Goal: Task Accomplishment & Management: Manage account settings

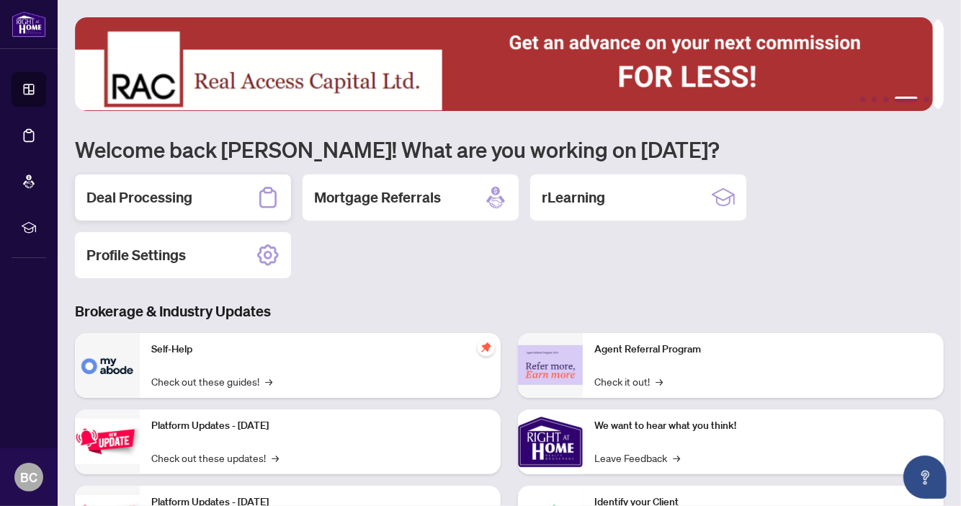
click at [148, 200] on h2 "Deal Processing" at bounding box center [139, 197] width 106 height 20
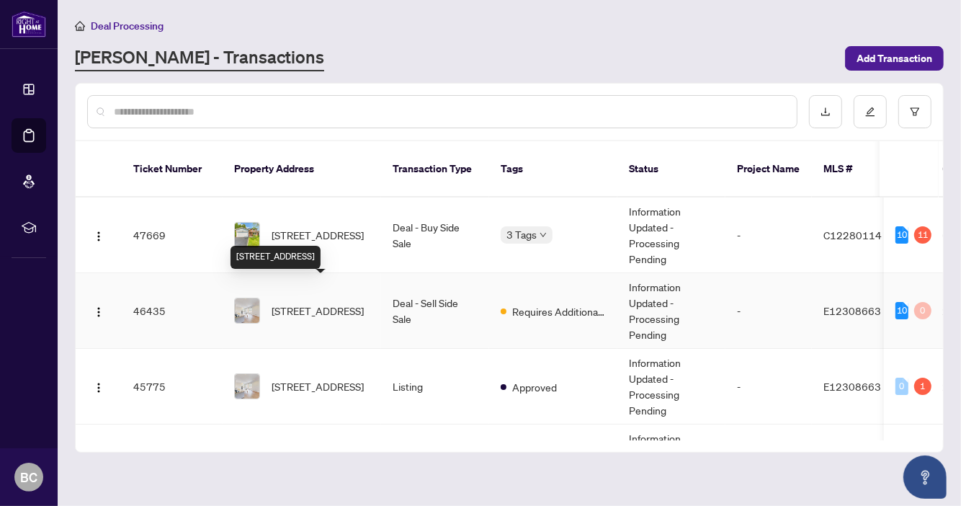
click at [327, 303] on span "[STREET_ADDRESS]" at bounding box center [318, 311] width 92 height 16
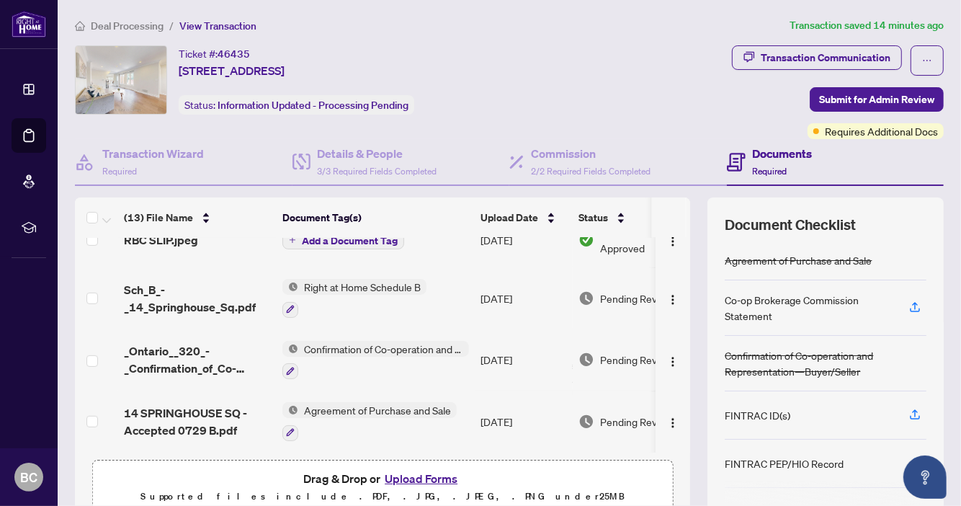
scroll to position [558, 0]
click at [359, 349] on span "Confirmation of Co-operation and Representation—Buyer/Seller" at bounding box center [383, 349] width 171 height 16
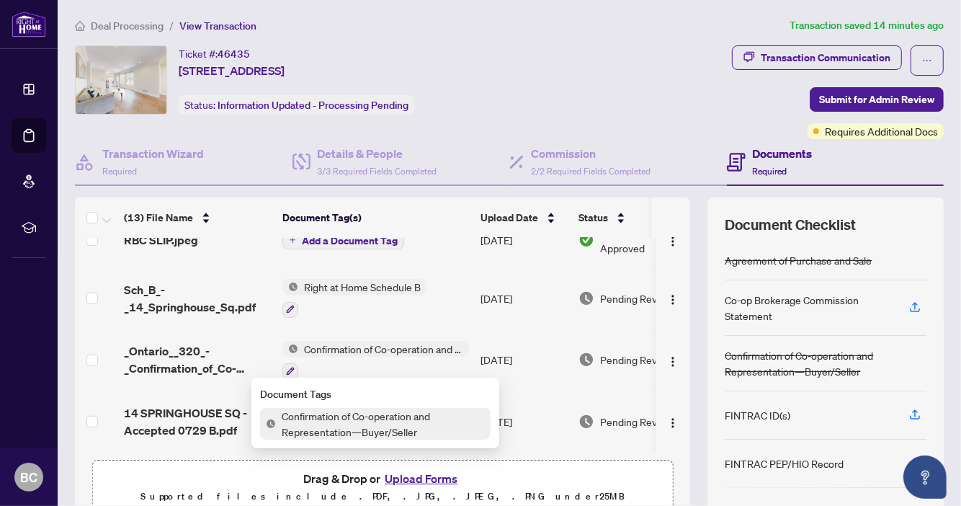
click at [359, 418] on span "Confirmation of Co-operation and Representation—Buyer/Seller" at bounding box center [383, 424] width 215 height 32
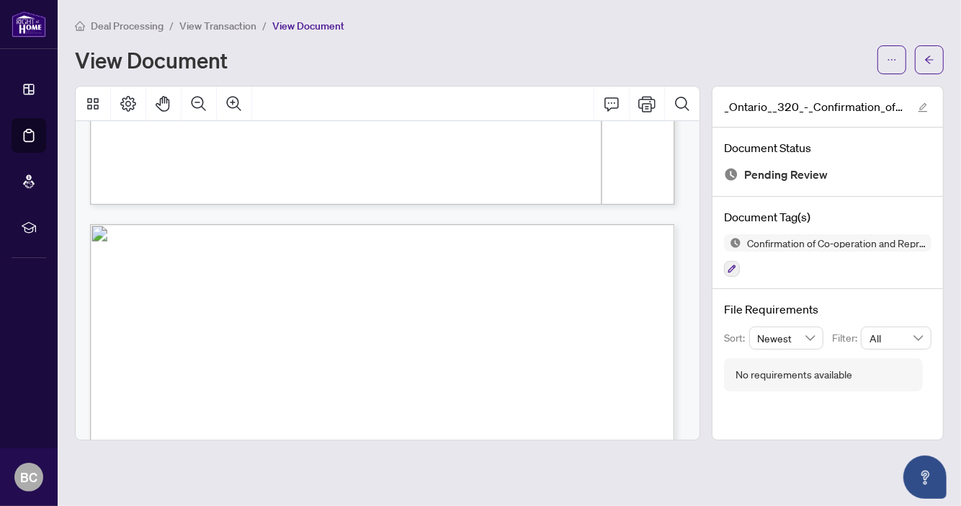
scroll to position [1242, 0]
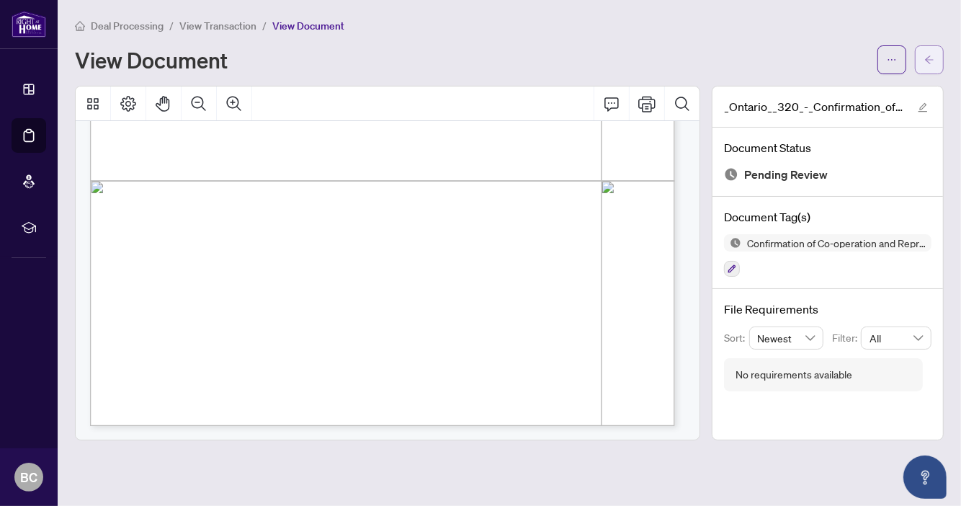
click at [932, 45] on button "button" at bounding box center [929, 59] width 29 height 29
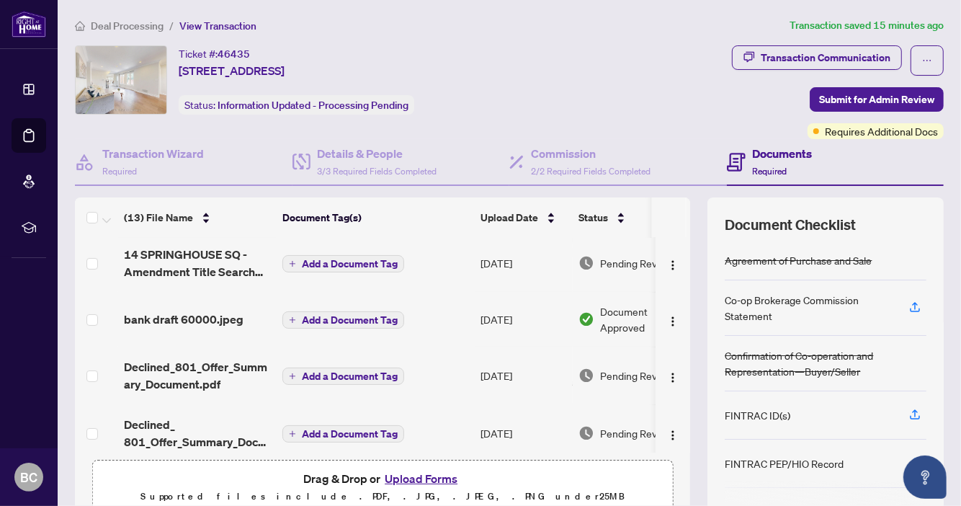
scroll to position [247, 0]
click at [883, 134] on span "Requires Additional Docs" at bounding box center [881, 131] width 113 height 16
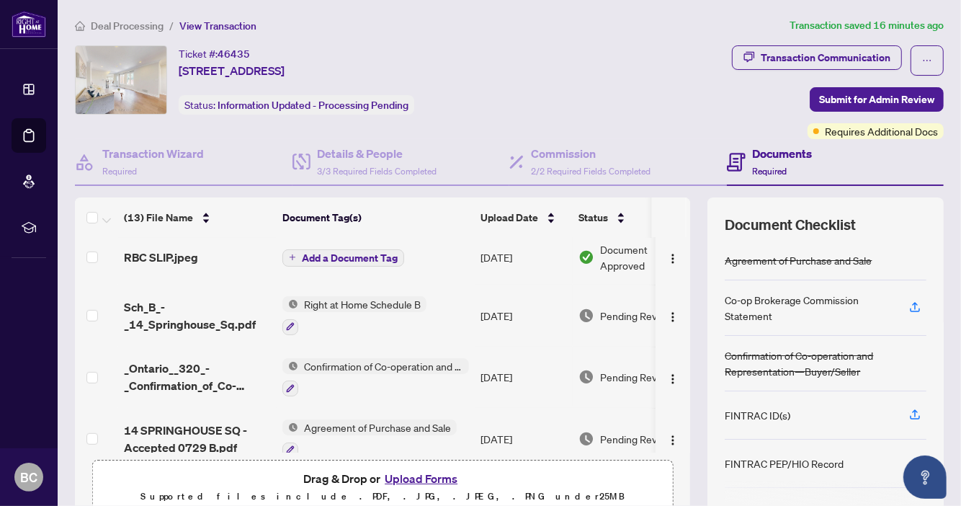
scroll to position [558, 0]
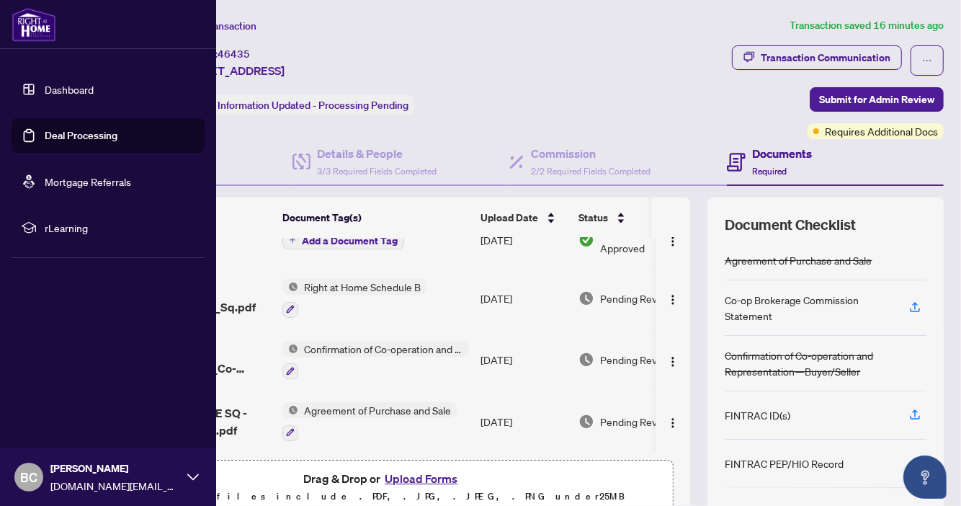
click at [85, 83] on link "Dashboard" at bounding box center [69, 89] width 49 height 13
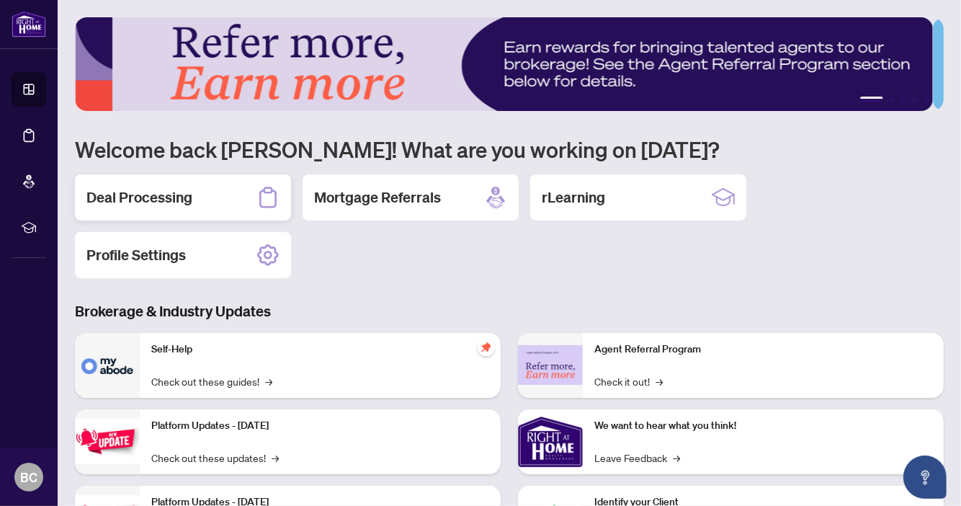
click at [158, 197] on h2 "Deal Processing" at bounding box center [139, 197] width 106 height 20
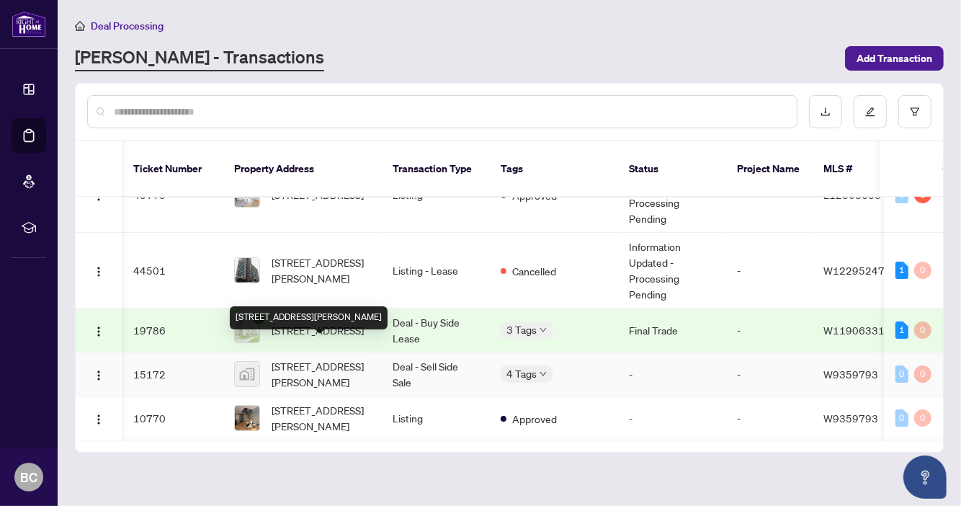
click at [325, 358] on span "[STREET_ADDRESS][PERSON_NAME]" at bounding box center [321, 374] width 98 height 32
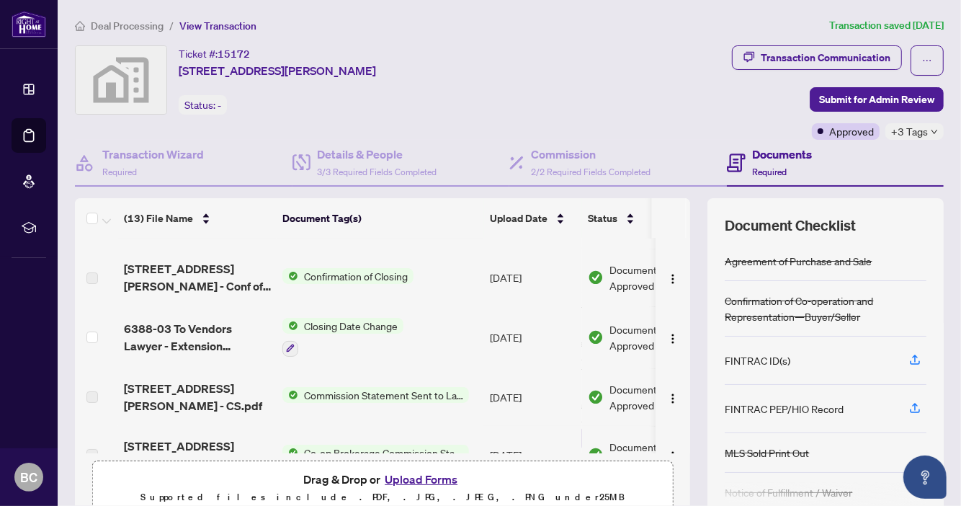
scroll to position [121, 0]
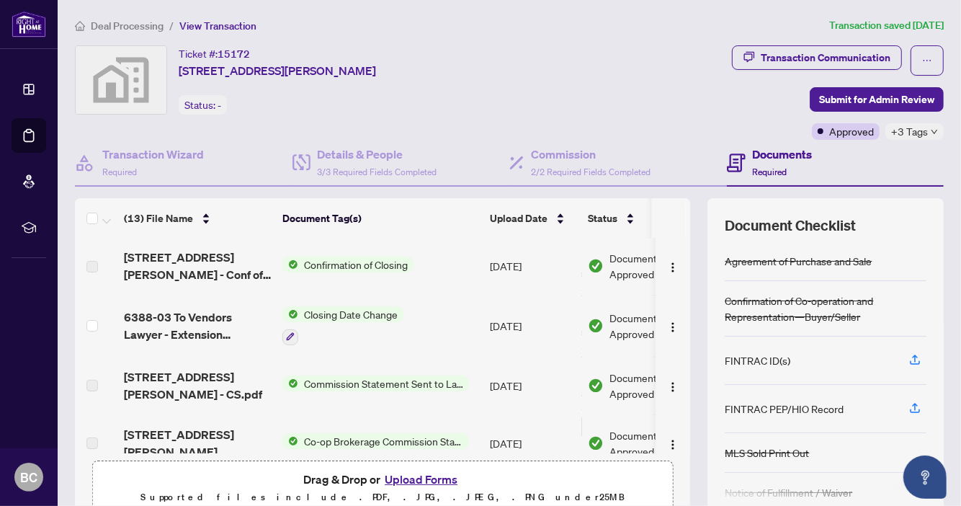
click at [393, 380] on span "Commission Statement Sent to Lawyer" at bounding box center [383, 383] width 171 height 16
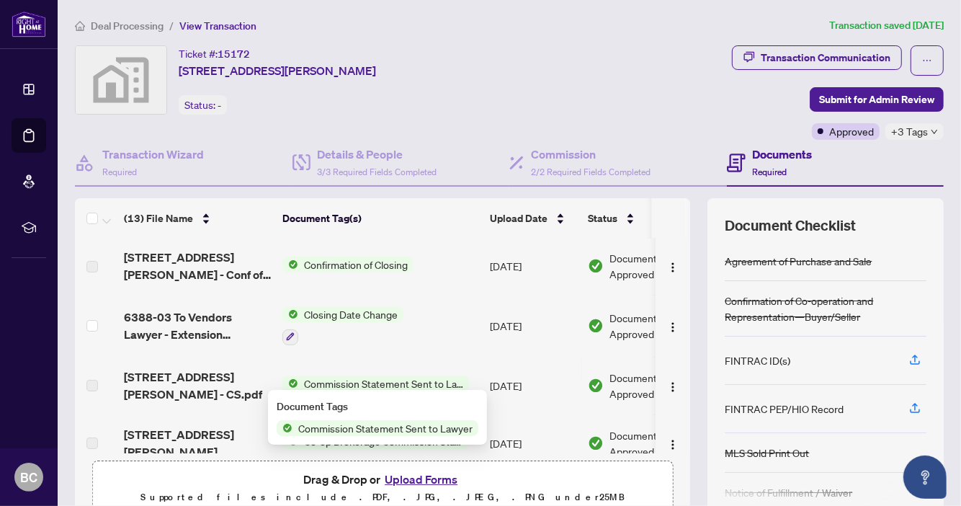
click at [357, 426] on span "Commission Statement Sent to Lawyer" at bounding box center [385, 428] width 186 height 16
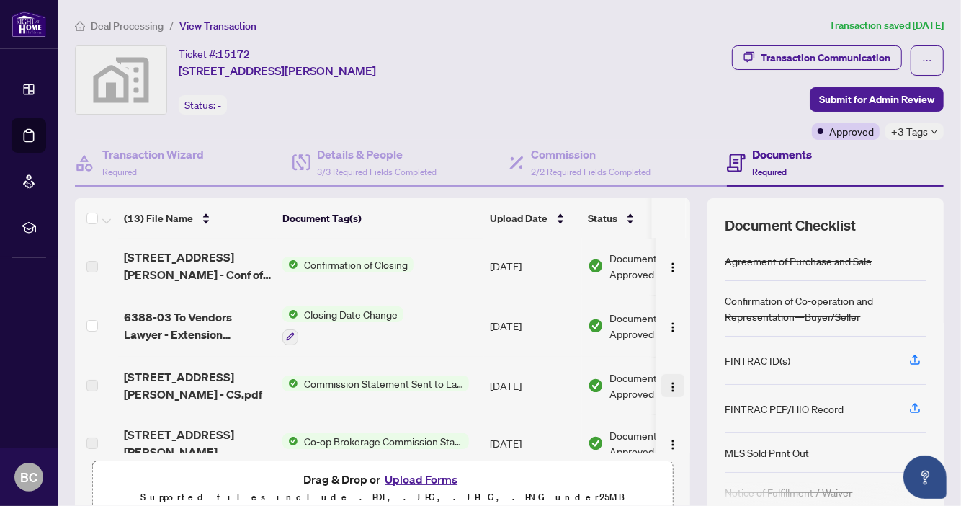
click at [667, 381] on img "button" at bounding box center [673, 387] width 12 height 12
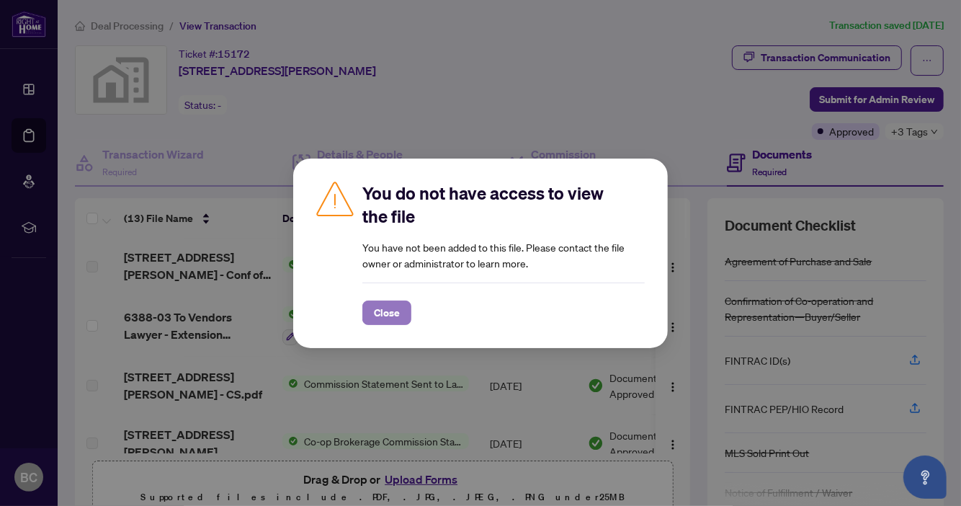
click at [388, 304] on span "Close" at bounding box center [387, 312] width 26 height 23
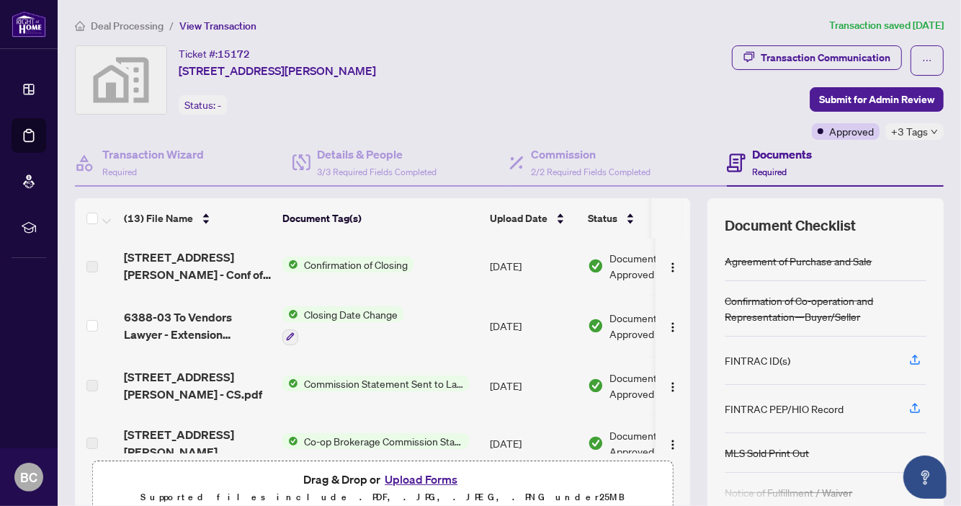
click at [341, 378] on span "Commission Statement Sent to Lawyer" at bounding box center [383, 383] width 171 height 16
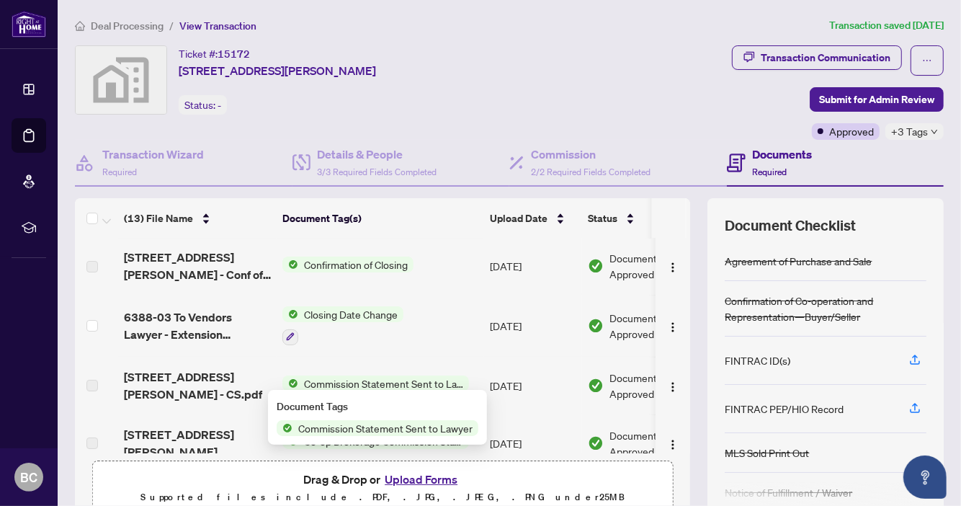
click at [326, 423] on span "Commission Statement Sent to Lawyer" at bounding box center [385, 428] width 186 height 16
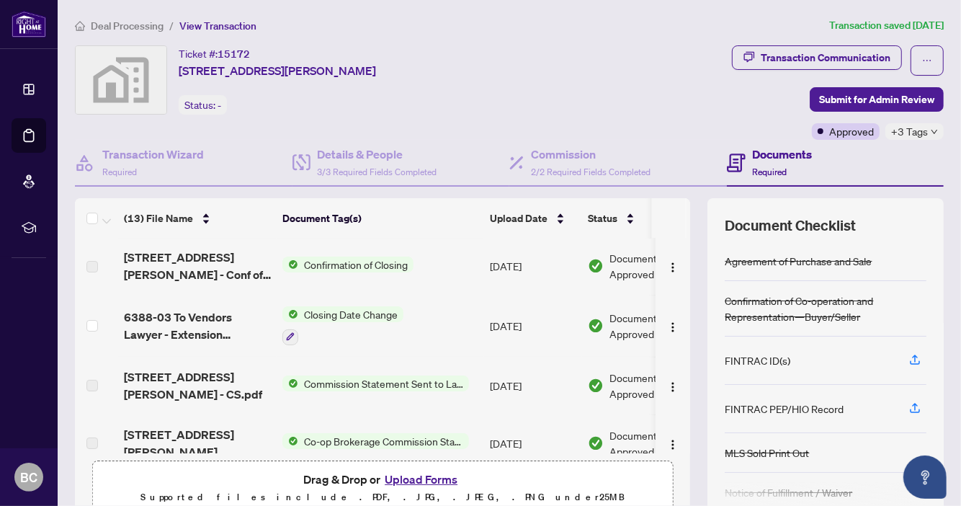
click at [385, 362] on td "Commission Statement Sent to Lawyer" at bounding box center [380, 386] width 207 height 58
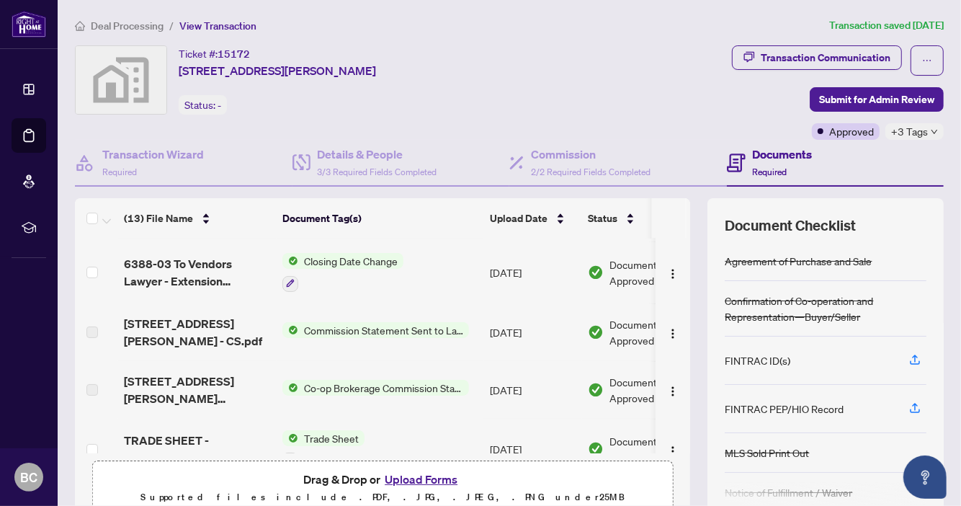
scroll to position [176, 0]
click at [390, 378] on span "Co-op Brokerage Commission Statement" at bounding box center [383, 386] width 171 height 16
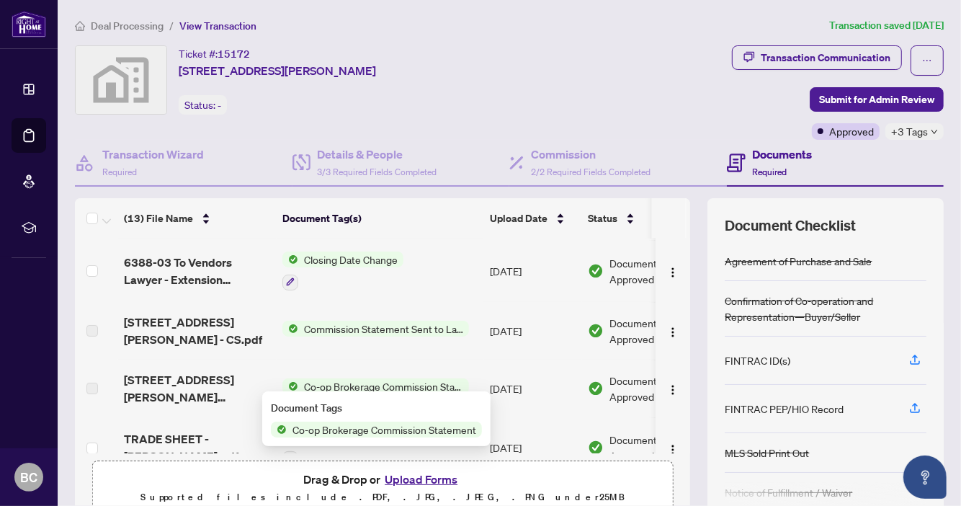
click at [369, 428] on span "Co-op Brokerage Commission Statement" at bounding box center [384, 429] width 195 height 16
click at [353, 424] on span "Co-op Brokerage Commission Statement" at bounding box center [384, 429] width 195 height 16
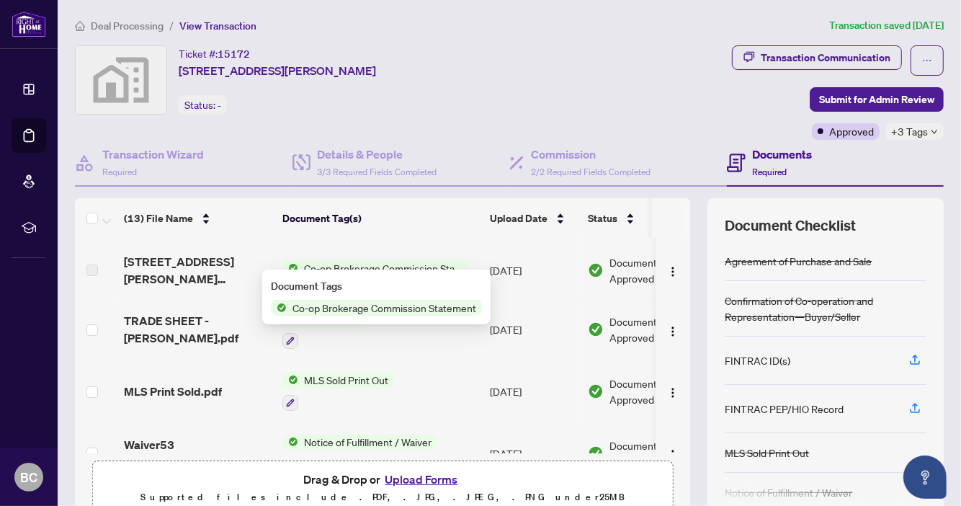
scroll to position [297, 0]
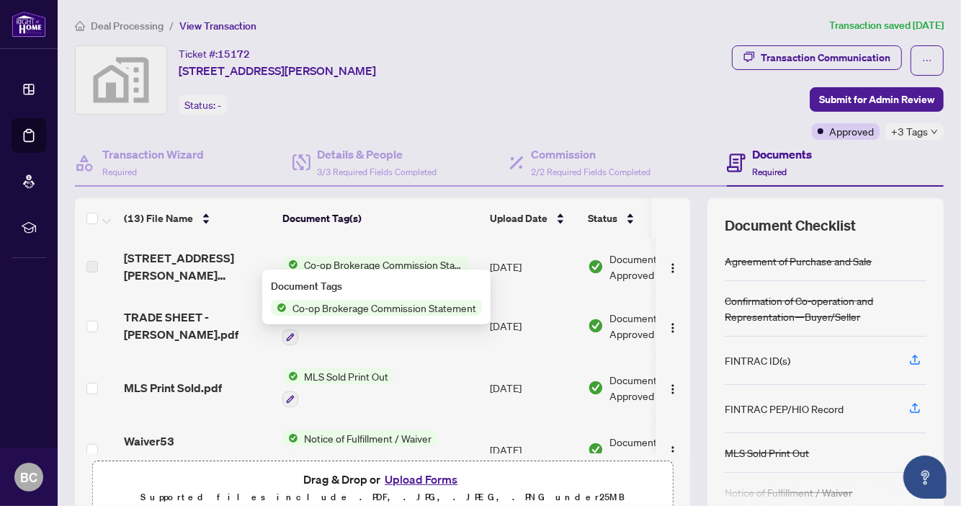
click at [398, 312] on span "Co-op Brokerage Commission Statement" at bounding box center [384, 308] width 195 height 16
click at [367, 303] on span "Co-op Brokerage Commission Statement" at bounding box center [384, 308] width 195 height 16
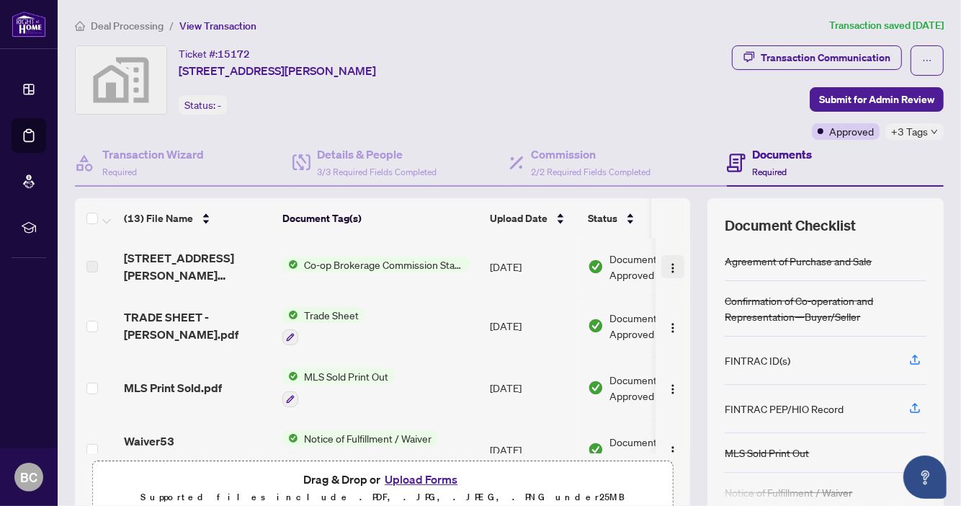
click at [667, 263] on img "button" at bounding box center [673, 268] width 12 height 12
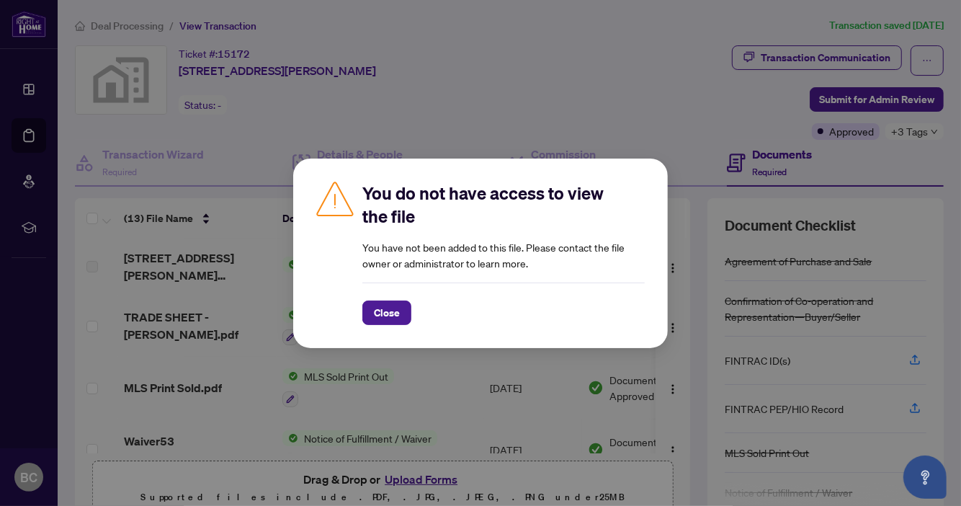
click at [377, 297] on div "Close" at bounding box center [503, 303] width 282 height 42
click at [391, 303] on span "Close" at bounding box center [387, 312] width 26 height 23
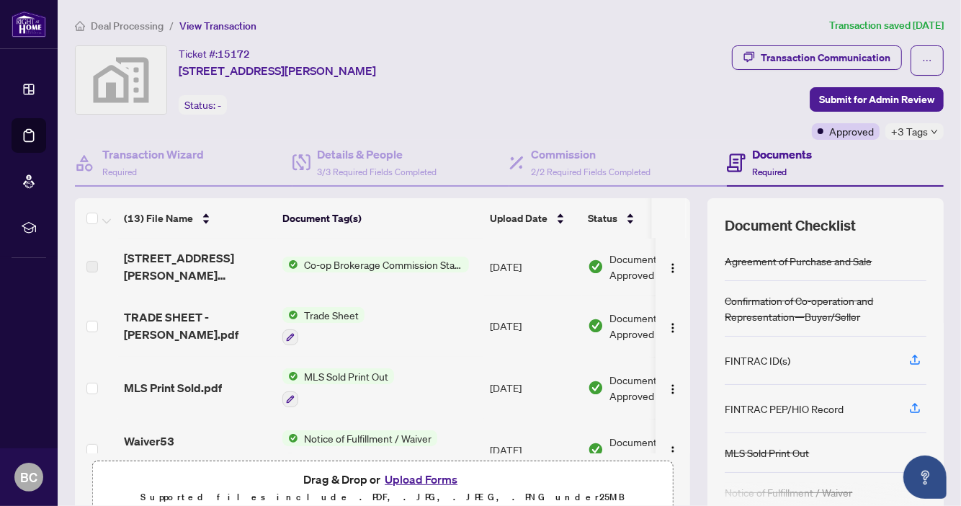
click at [346, 374] on span "MLS Sold Print Out" at bounding box center [346, 376] width 96 height 16
click at [321, 436] on span "MLS Sold Print Out" at bounding box center [323, 441] width 96 height 16
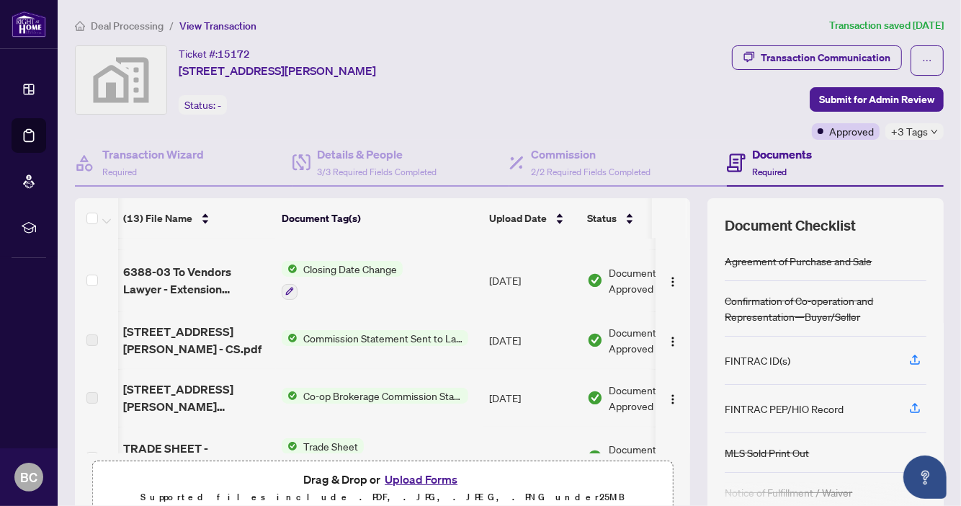
scroll to position [184, 1]
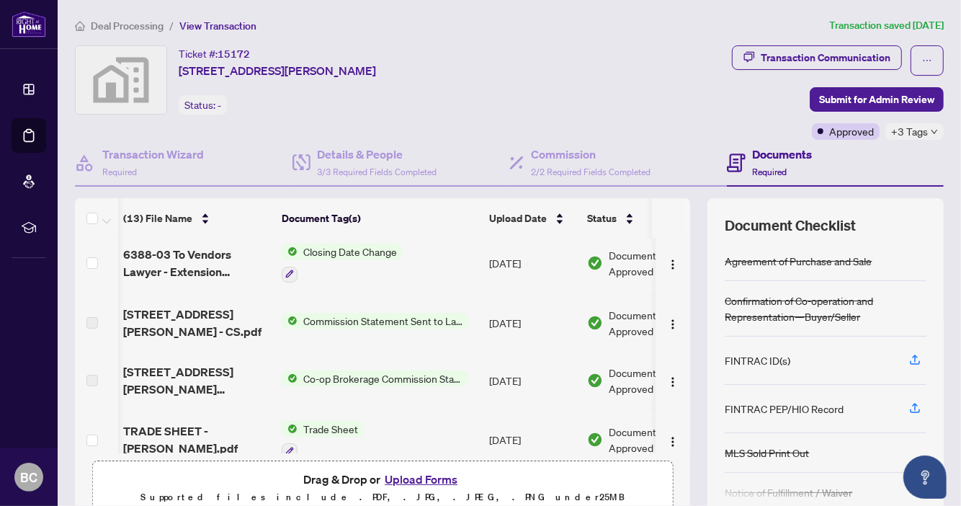
click at [415, 373] on span "Co-op Brokerage Commission Statement" at bounding box center [382, 378] width 171 height 16
click at [483, 79] on div "Ticket #: 15172 [STREET_ADDRESS][PERSON_NAME] Status: -" at bounding box center [313, 79] width 476 height 69
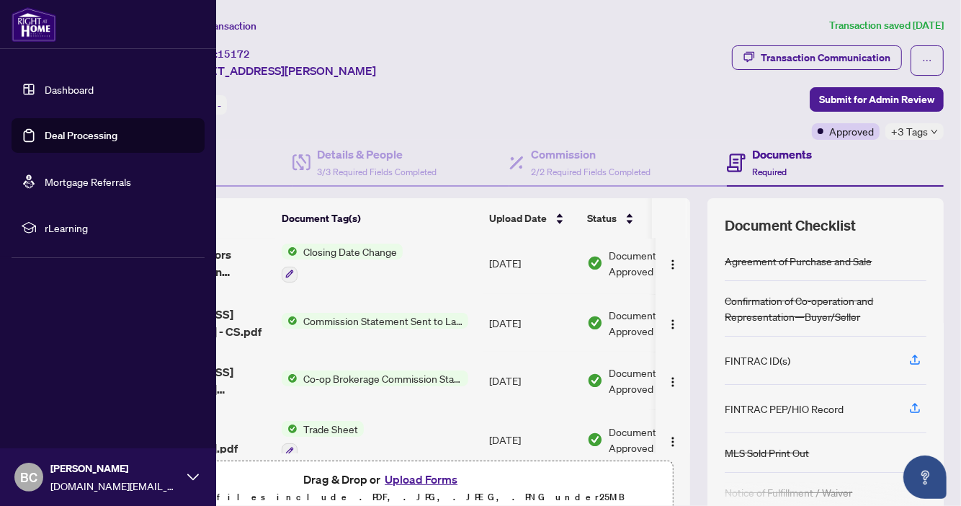
click at [69, 91] on link "Dashboard" at bounding box center [69, 89] width 49 height 13
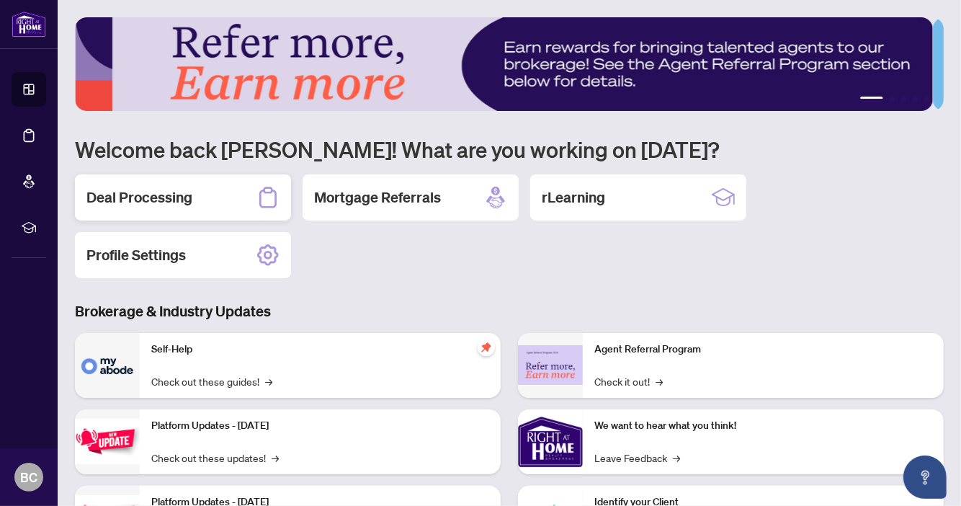
click at [183, 205] on h2 "Deal Processing" at bounding box center [139, 197] width 106 height 20
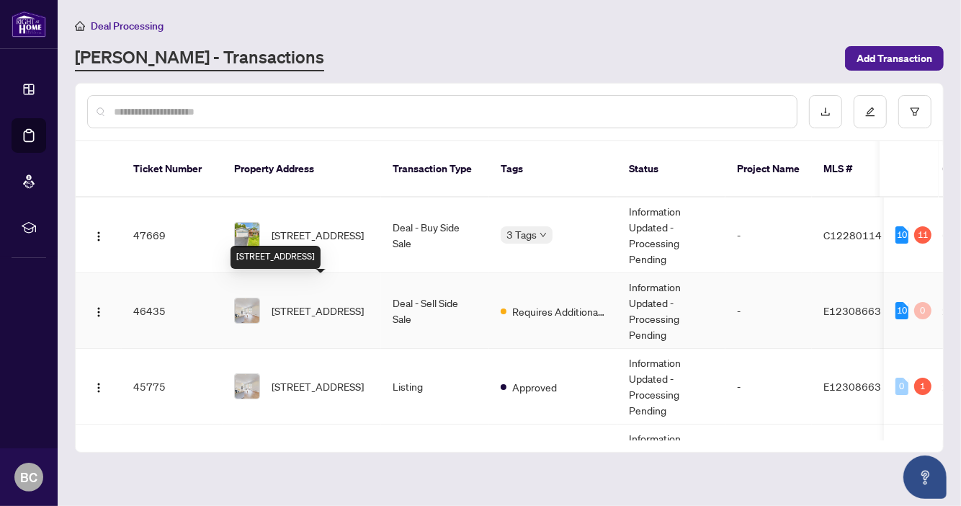
click at [330, 303] on span "[STREET_ADDRESS]" at bounding box center [318, 311] width 92 height 16
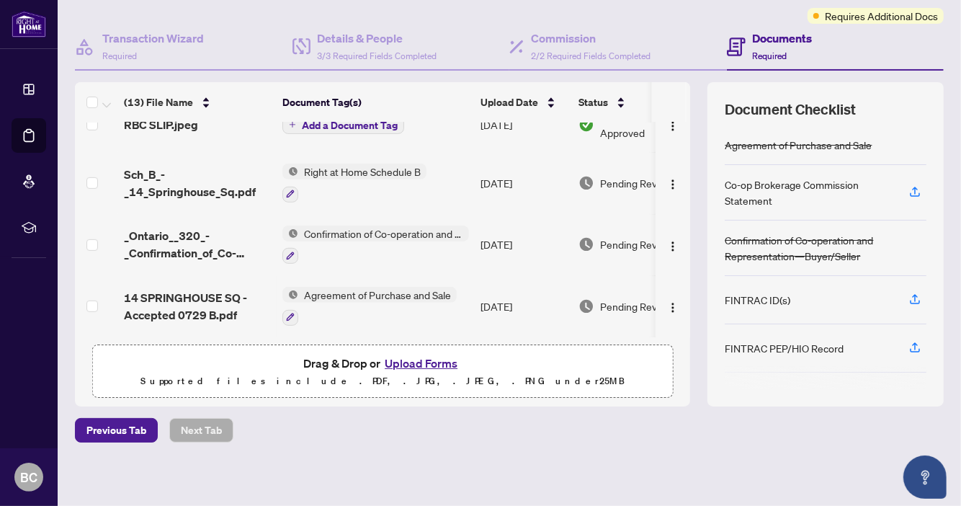
scroll to position [118, 0]
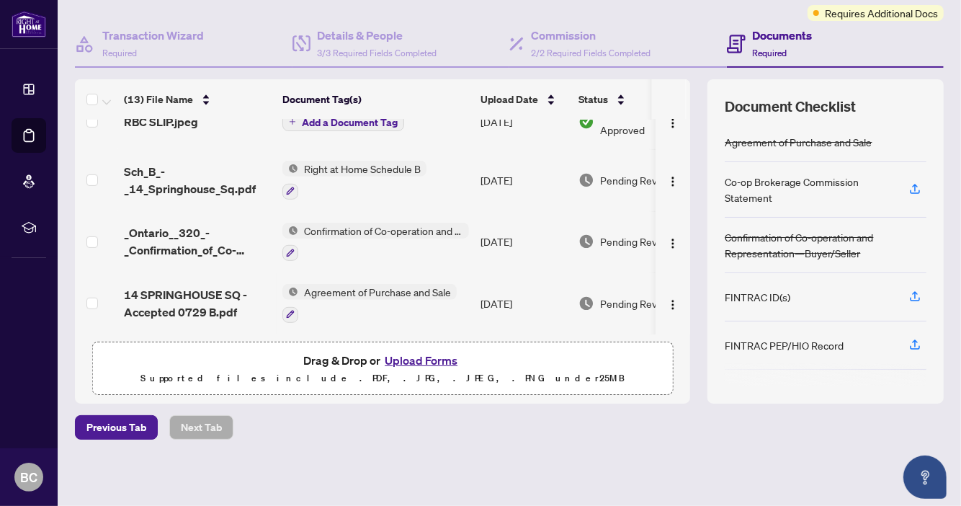
click at [383, 225] on span "Confirmation of Co-operation and Representation—Buyer/Seller" at bounding box center [383, 231] width 171 height 16
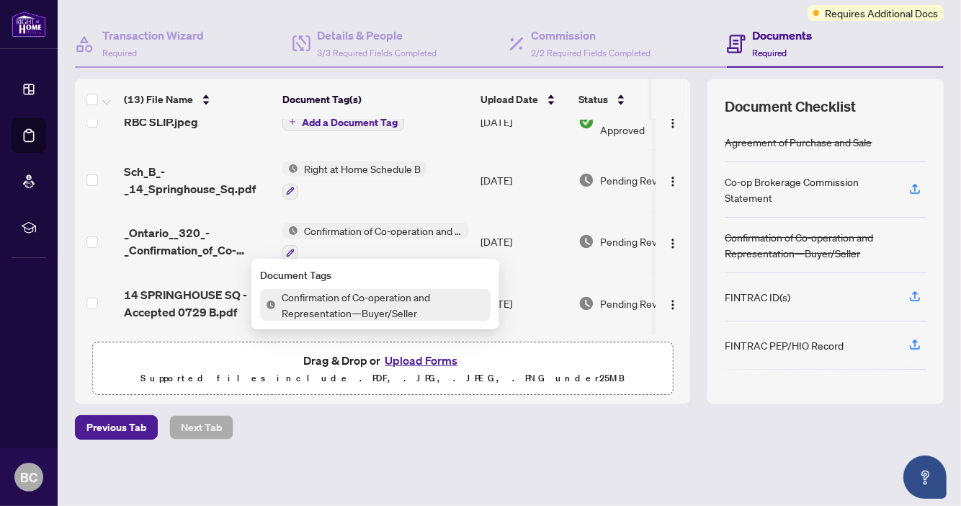
click at [352, 299] on span "Confirmation of Co-operation and Representation—Buyer/Seller" at bounding box center [383, 305] width 215 height 32
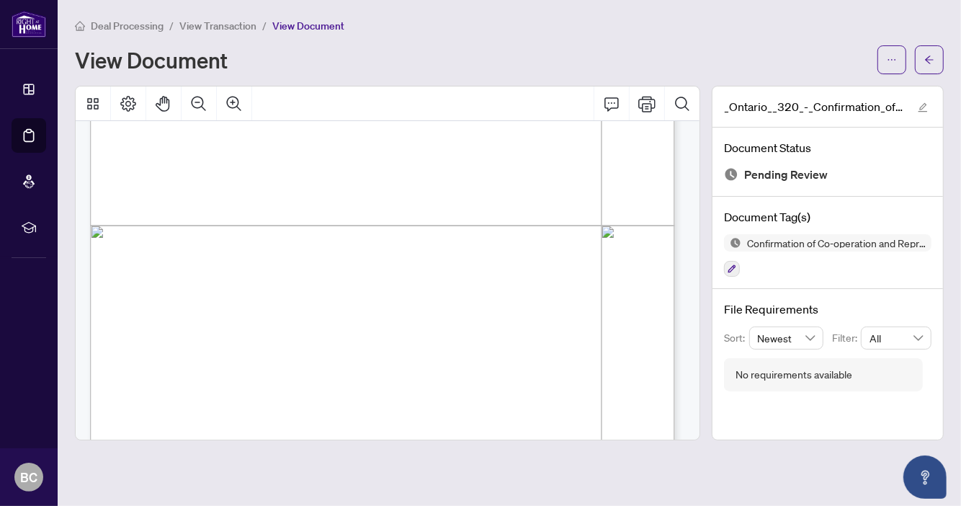
scroll to position [1242, 0]
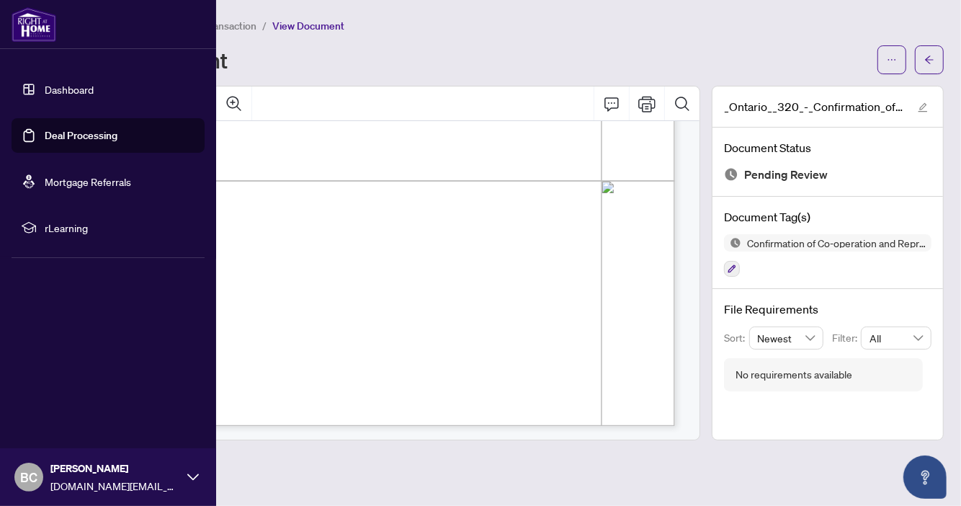
click at [82, 88] on link "Dashboard" at bounding box center [69, 89] width 49 height 13
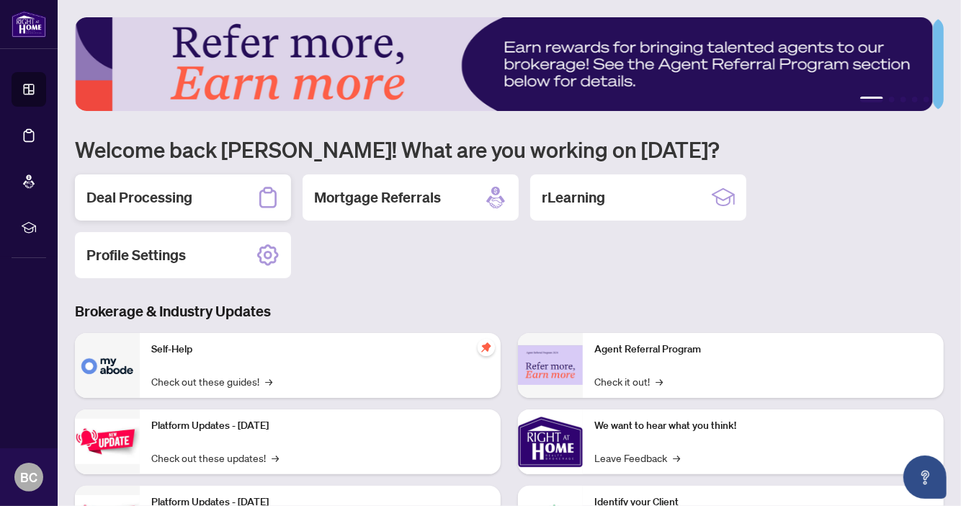
click at [169, 194] on h2 "Deal Processing" at bounding box center [139, 197] width 106 height 20
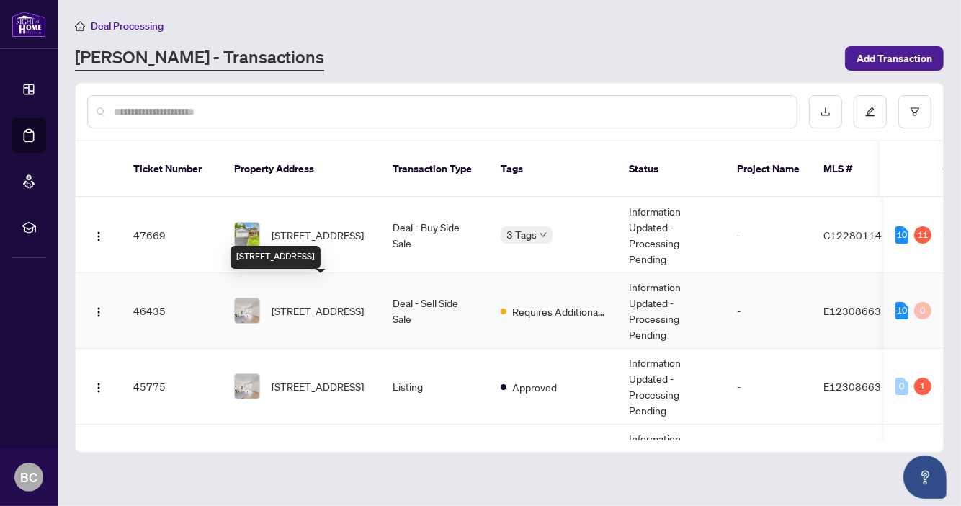
click at [314, 303] on span "[STREET_ADDRESS]" at bounding box center [318, 311] width 92 height 16
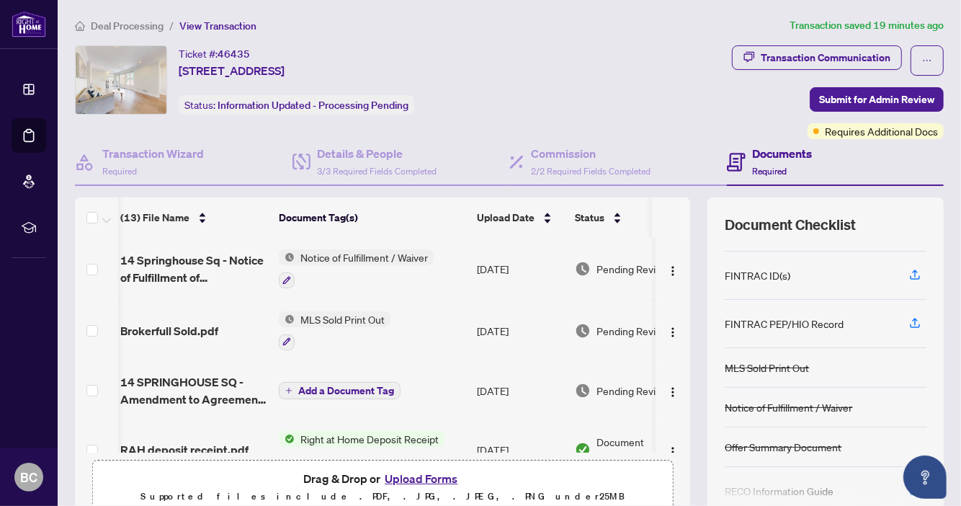
scroll to position [242, 0]
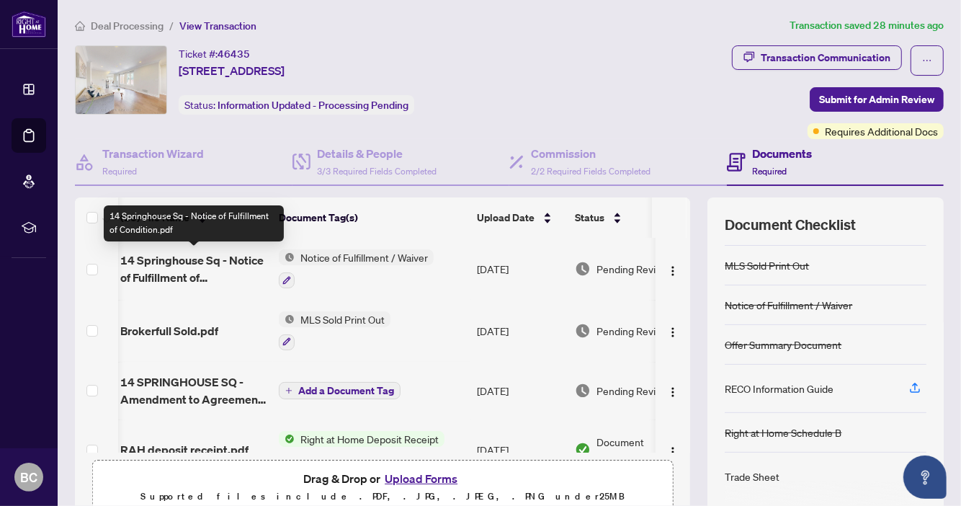
click at [175, 256] on span "14 Springhouse Sq - Notice of Fulfillment of Condition.pdf" at bounding box center [193, 268] width 147 height 35
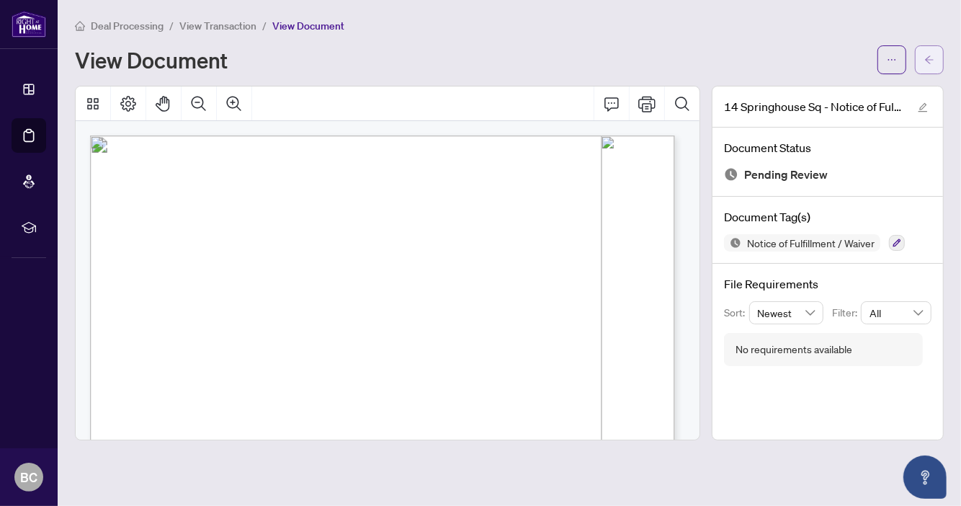
click at [926, 57] on icon "arrow-left" at bounding box center [929, 60] width 10 height 10
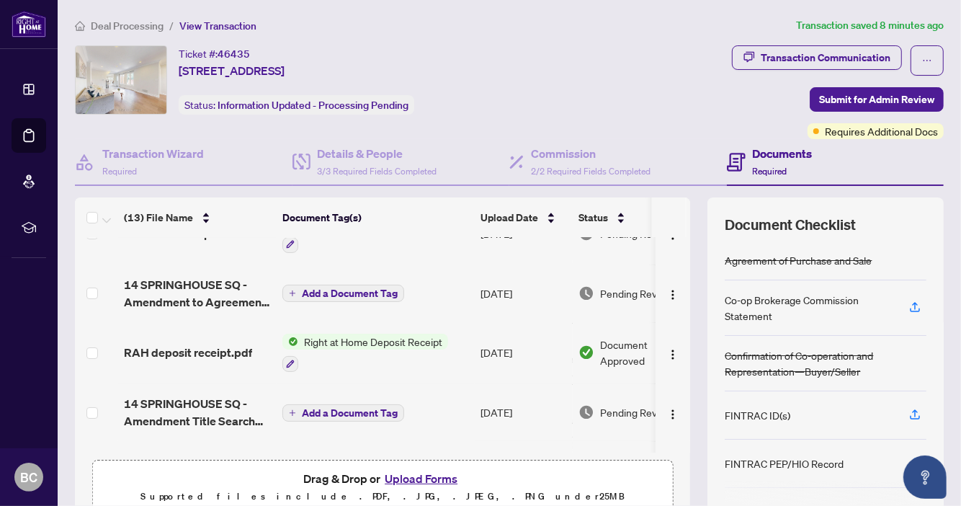
scroll to position [98, 0]
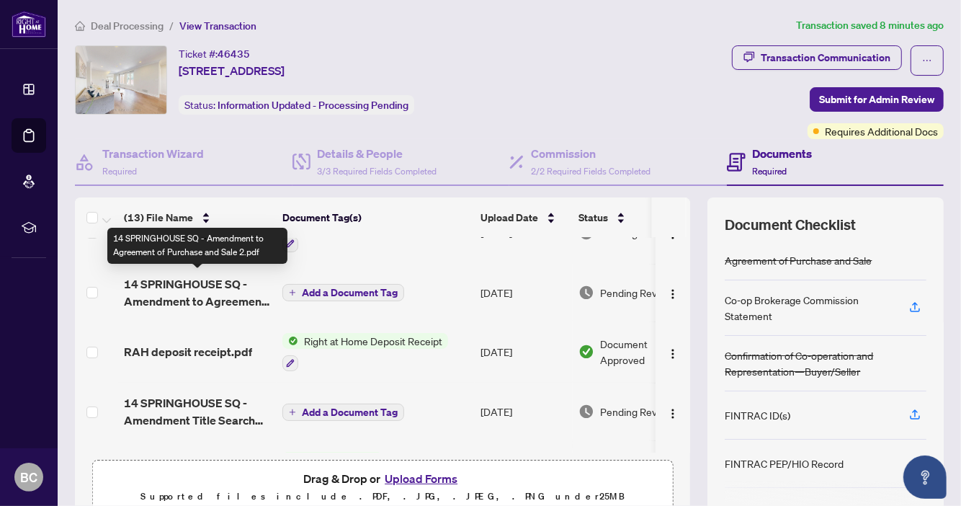
click at [173, 289] on span "14 SPRINGHOUSE SQ - Amendment to Agreement of Purchase and Sale 2.pdf" at bounding box center [197, 292] width 147 height 35
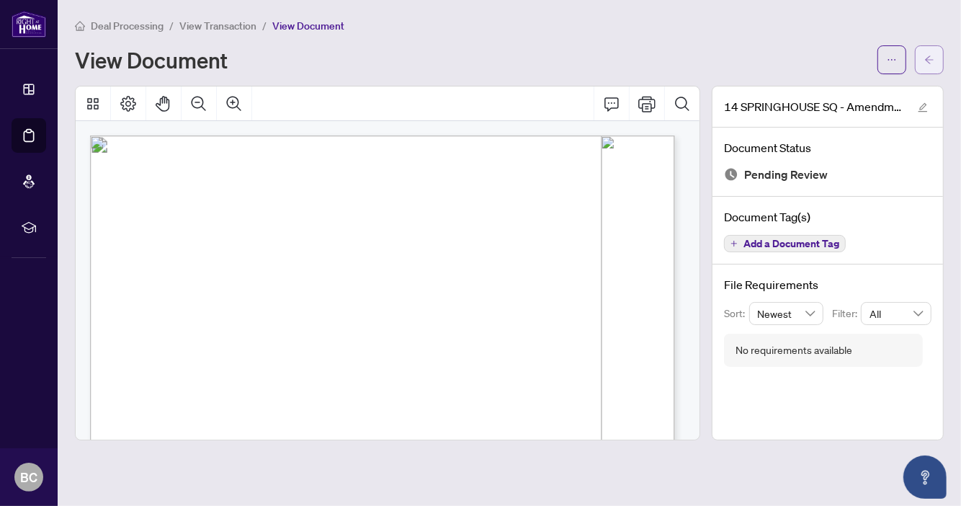
click at [926, 58] on icon "arrow-left" at bounding box center [929, 59] width 9 height 8
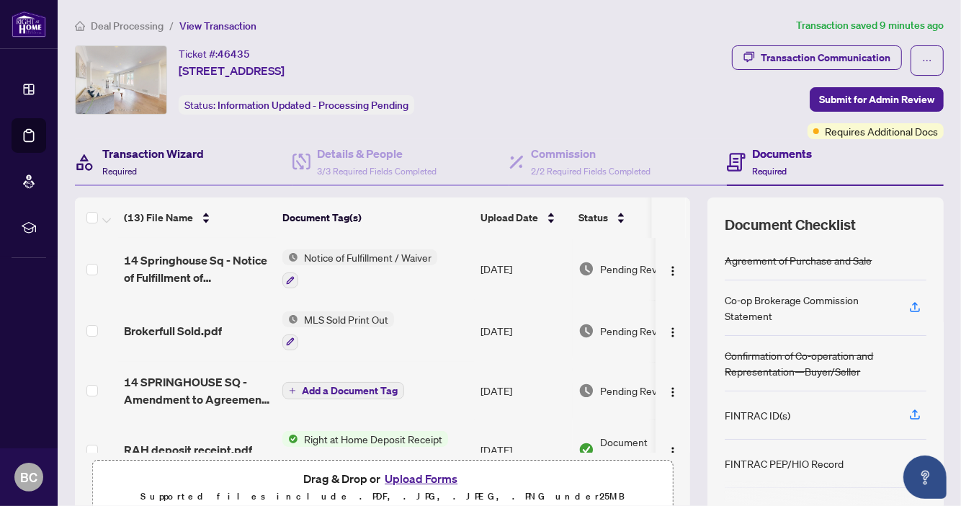
click at [152, 161] on h4 "Transaction Wizard" at bounding box center [153, 153] width 102 height 17
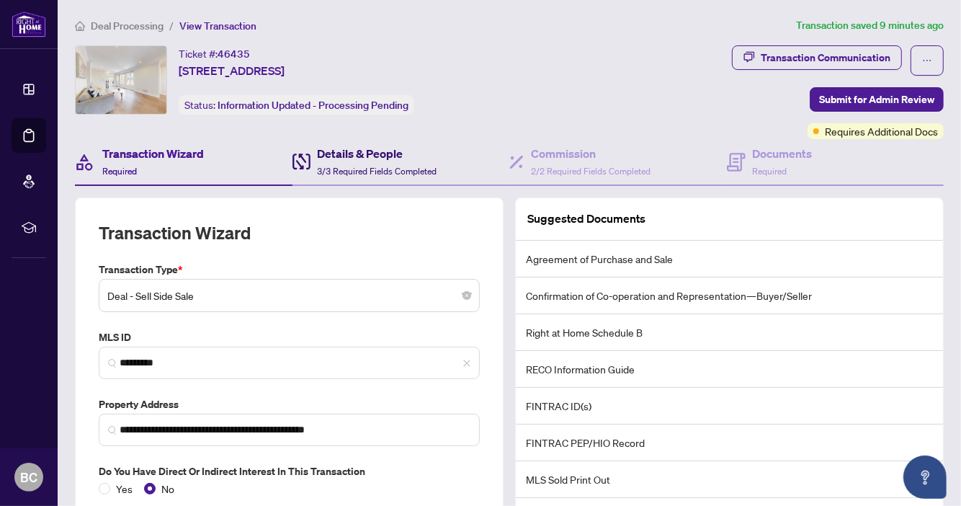
click at [359, 148] on h4 "Details & People" at bounding box center [378, 153] width 120 height 17
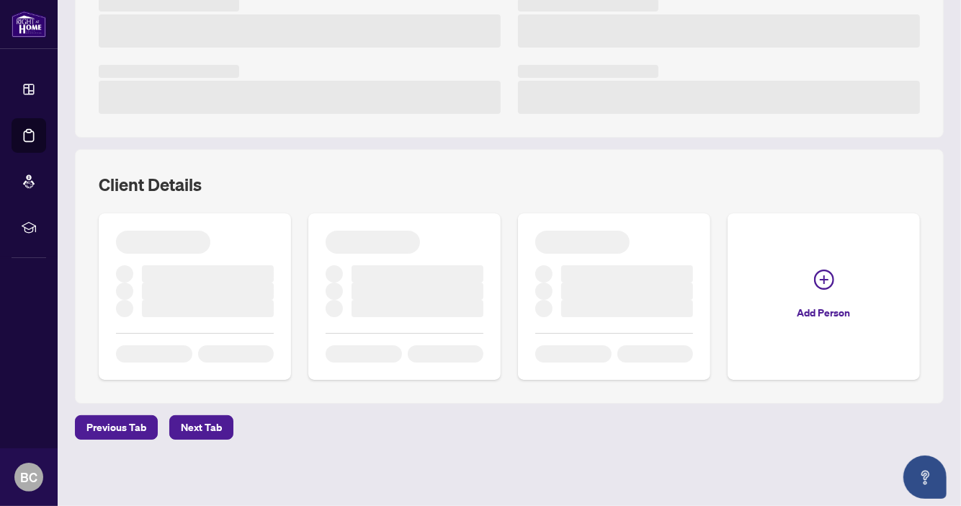
scroll to position [459, 0]
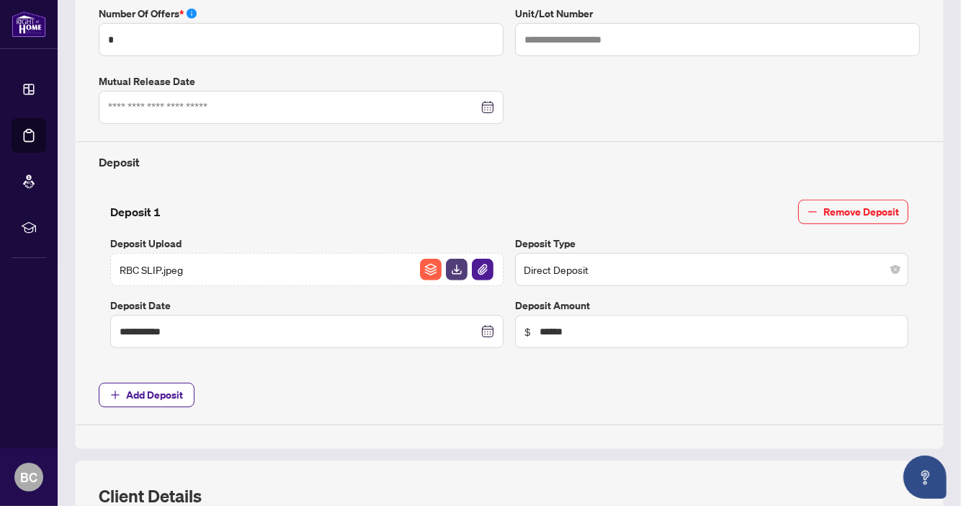
type input "**********"
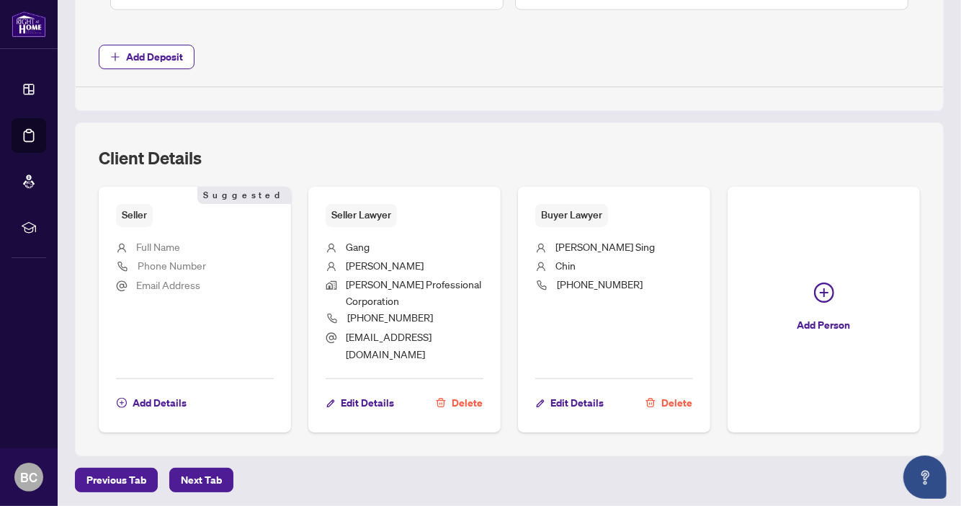
scroll to position [833, 0]
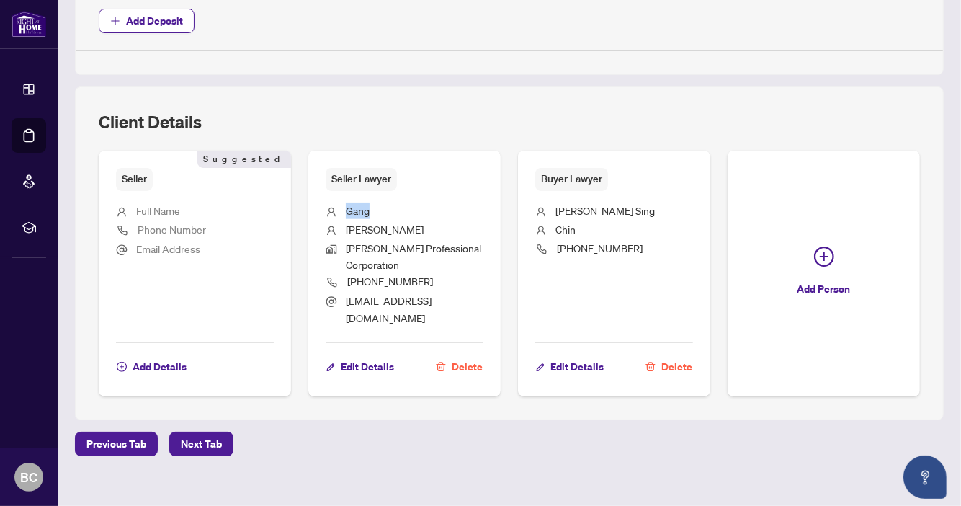
copy span "Gang"
drag, startPoint x: 343, startPoint y: 209, endPoint x: 380, endPoint y: 210, distance: 36.8
click at [380, 210] on li "Gang" at bounding box center [405, 211] width 158 height 19
drag, startPoint x: 413, startPoint y: 282, endPoint x: 345, endPoint y: 282, distance: 68.4
click at [345, 282] on li "[PHONE_NUMBER]" at bounding box center [405, 282] width 158 height 19
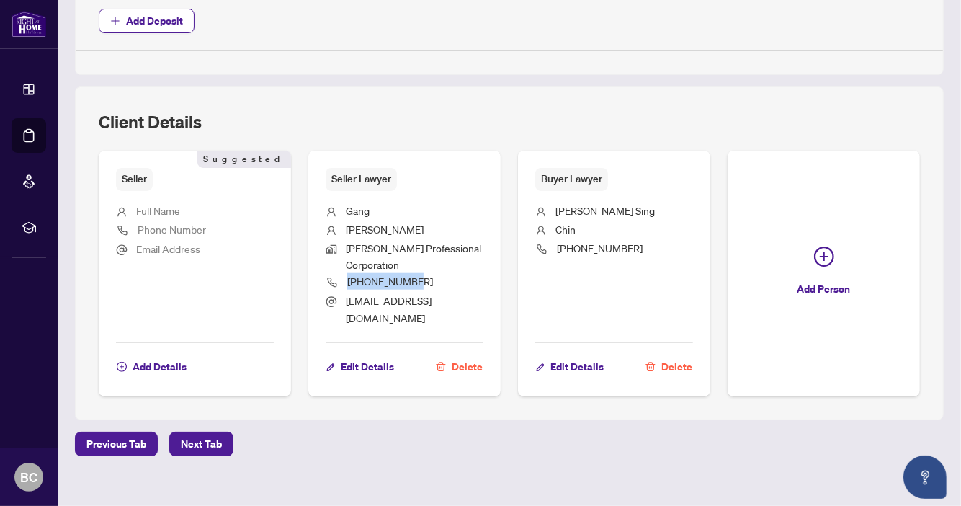
copy span "[PHONE_NUMBER]"
drag, startPoint x: 551, startPoint y: 207, endPoint x: 625, endPoint y: 209, distance: 74.2
click at [625, 209] on li "[PERSON_NAME] Sing" at bounding box center [614, 211] width 158 height 19
copy span "[PERSON_NAME] Sing"
drag, startPoint x: 552, startPoint y: 245, endPoint x: 640, endPoint y: 254, distance: 88.3
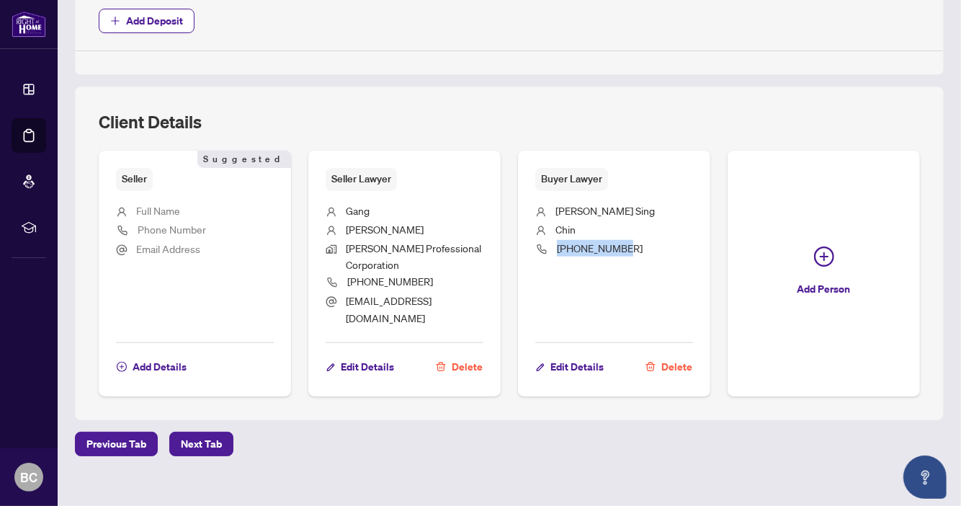
click at [640, 254] on li "[PHONE_NUMBER]" at bounding box center [614, 249] width 158 height 19
copy span "[PHONE_NUMBER]"
click at [203, 432] on span "Next Tab" at bounding box center [201, 443] width 41 height 23
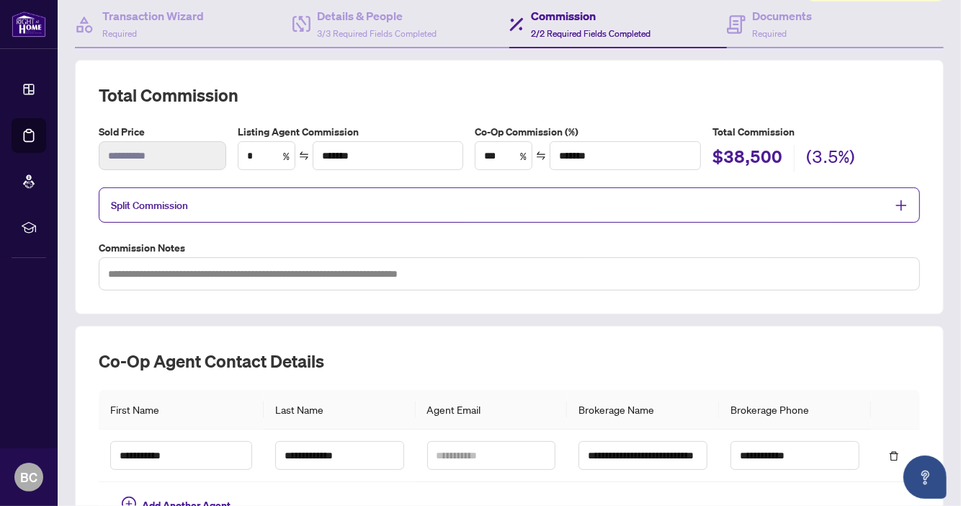
scroll to position [285, 0]
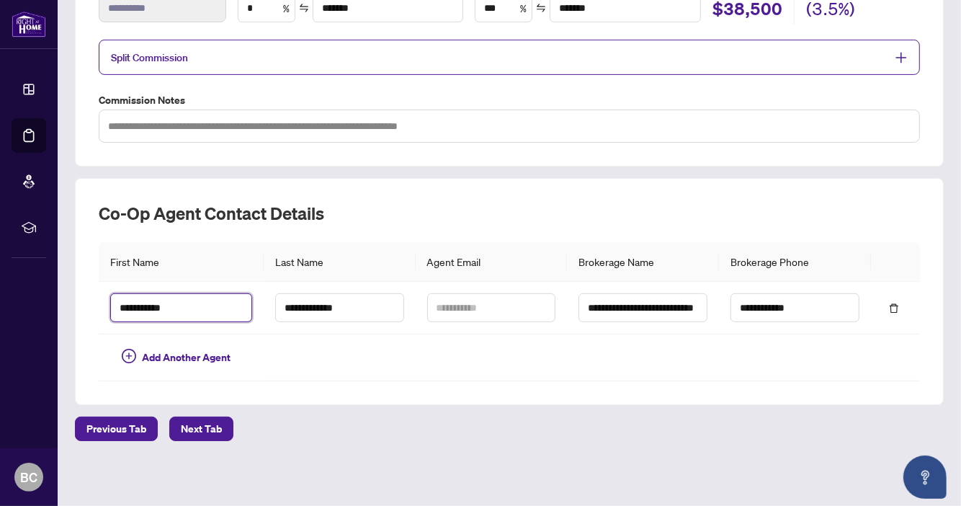
drag, startPoint x: 200, startPoint y: 307, endPoint x: 91, endPoint y: 302, distance: 108.9
click at [91, 302] on div "**********" at bounding box center [509, 291] width 869 height 227
click at [374, 245] on th "Last Name" at bounding box center [340, 262] width 152 height 40
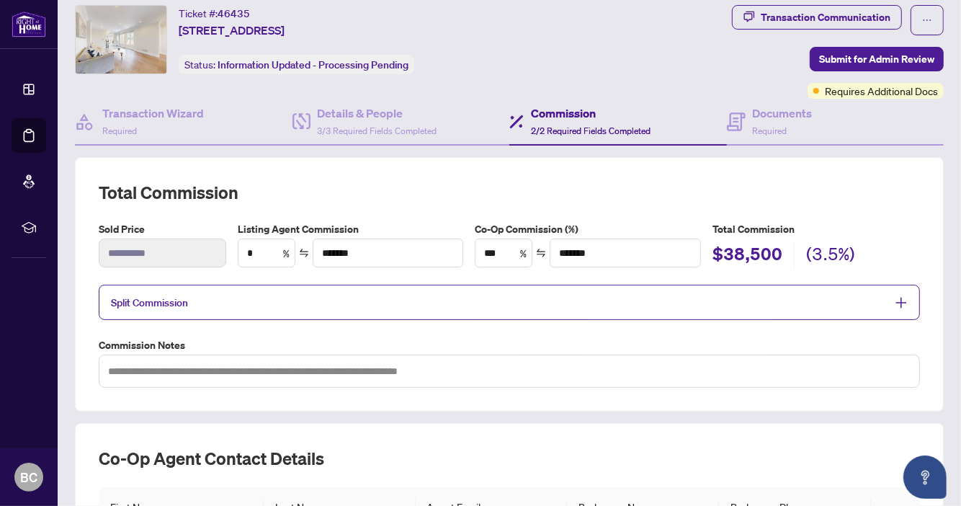
scroll to position [0, 0]
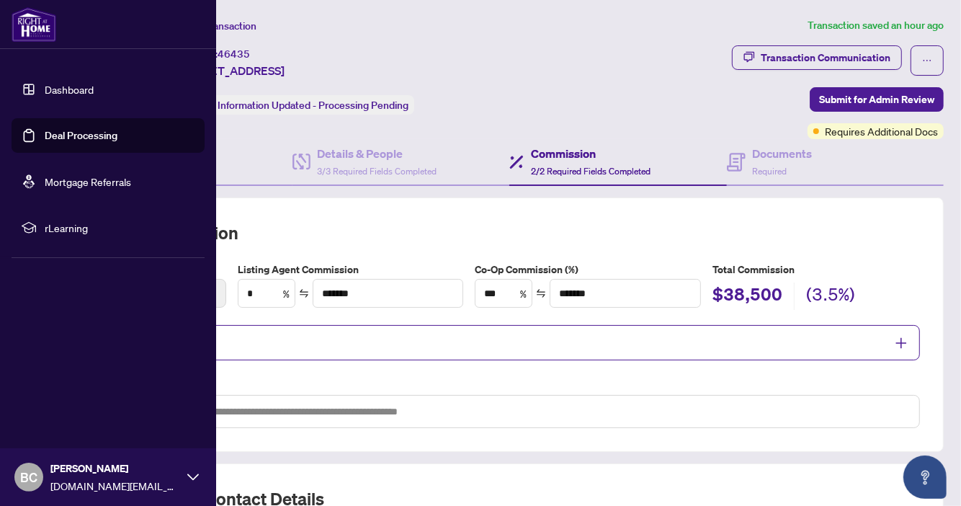
click at [80, 88] on link "Dashboard" at bounding box center [69, 89] width 49 height 13
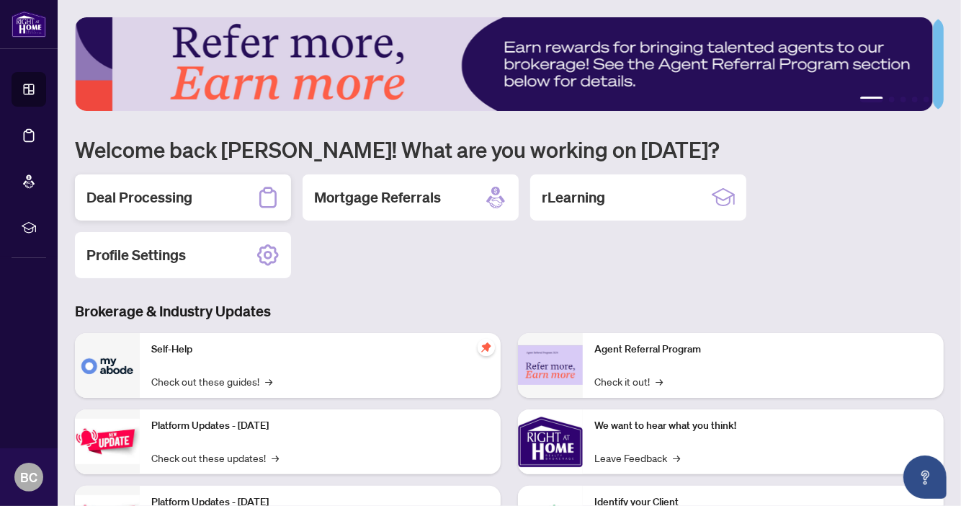
click at [161, 194] on h2 "Deal Processing" at bounding box center [139, 197] width 106 height 20
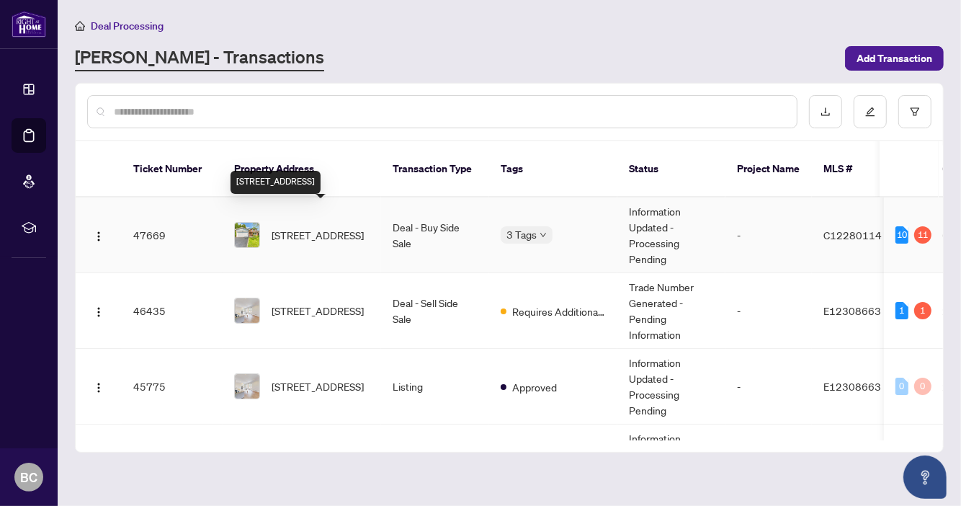
click at [322, 227] on span "[STREET_ADDRESS]" at bounding box center [318, 235] width 92 height 16
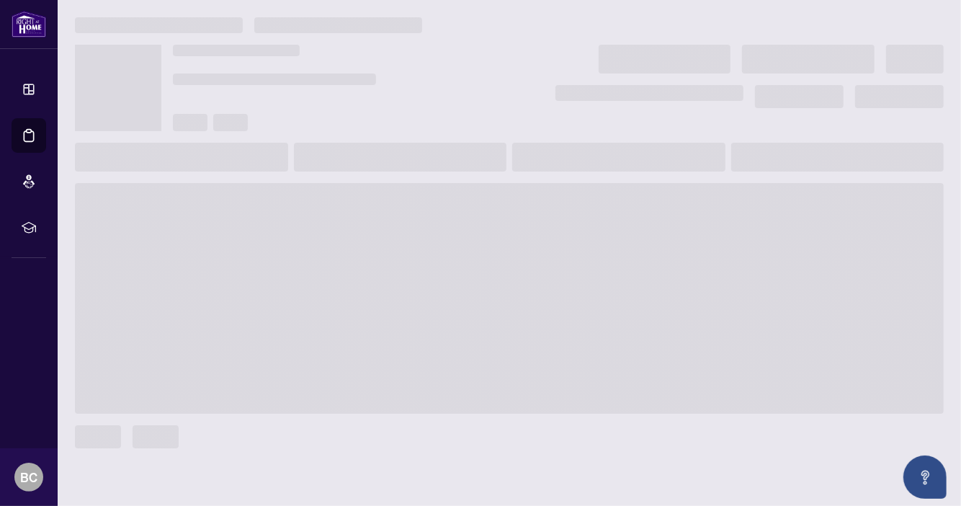
click at [322, 208] on span at bounding box center [509, 298] width 869 height 230
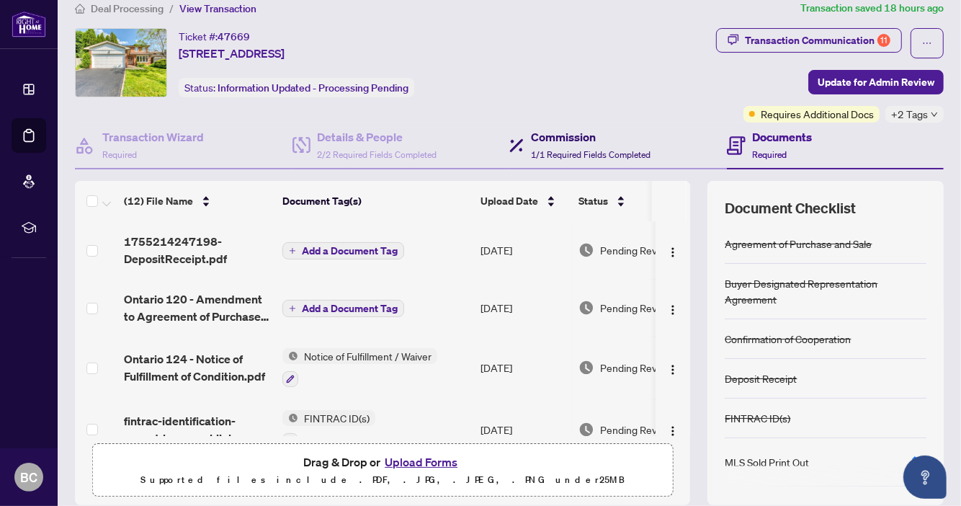
click at [555, 149] on span "1/1 Required Fields Completed" at bounding box center [591, 154] width 120 height 11
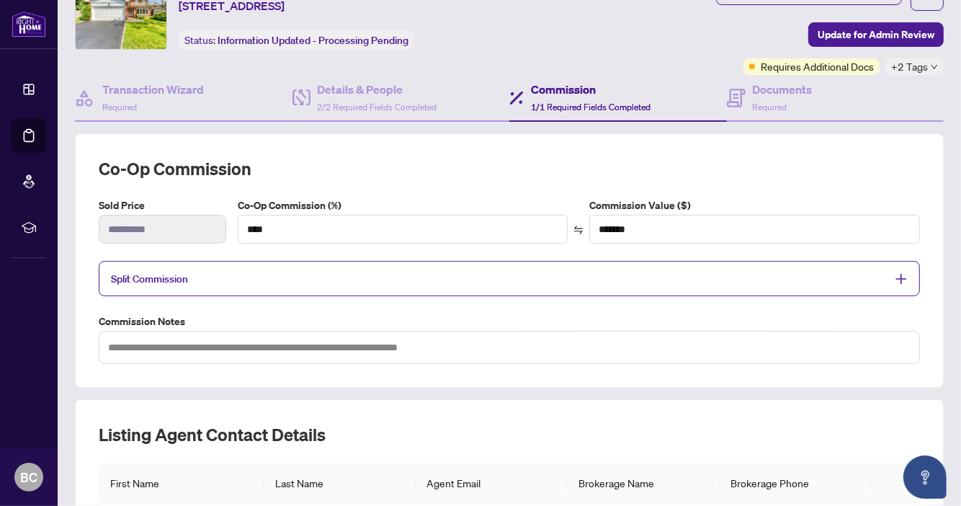
scroll to position [64, 0]
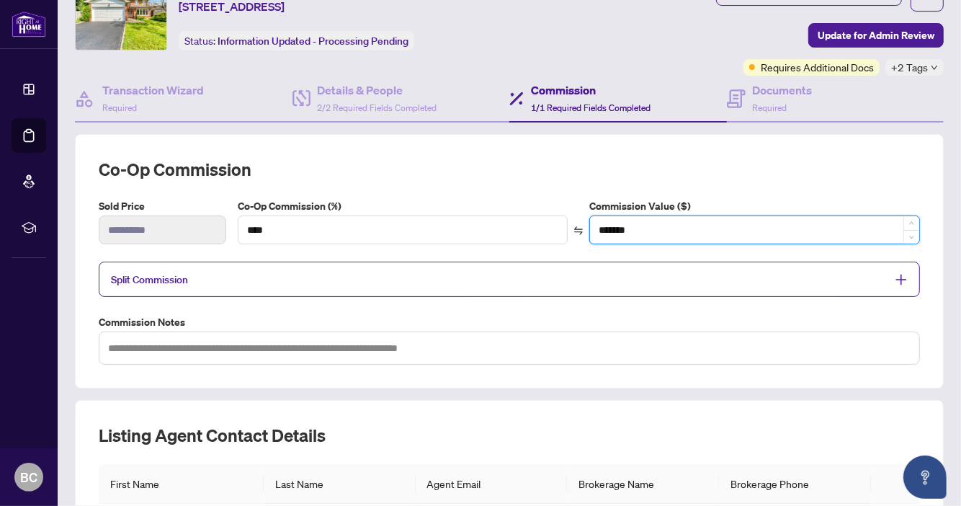
drag, startPoint x: 673, startPoint y: 232, endPoint x: 589, endPoint y: 226, distance: 84.5
click at [590, 226] on input "*******" at bounding box center [754, 229] width 329 height 27
click at [644, 226] on input "*******" at bounding box center [754, 229] width 329 height 27
drag, startPoint x: 644, startPoint y: 226, endPoint x: 585, endPoint y: 228, distance: 59.1
click at [590, 228] on input "*******" at bounding box center [754, 229] width 329 height 27
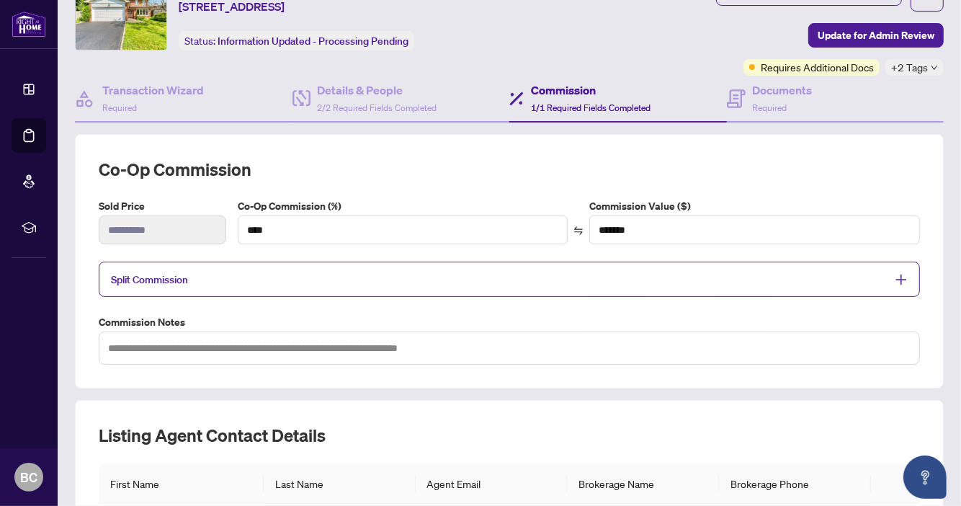
click at [802, 183] on div "**********" at bounding box center [509, 261] width 821 height 207
